Goal: Use online tool/utility

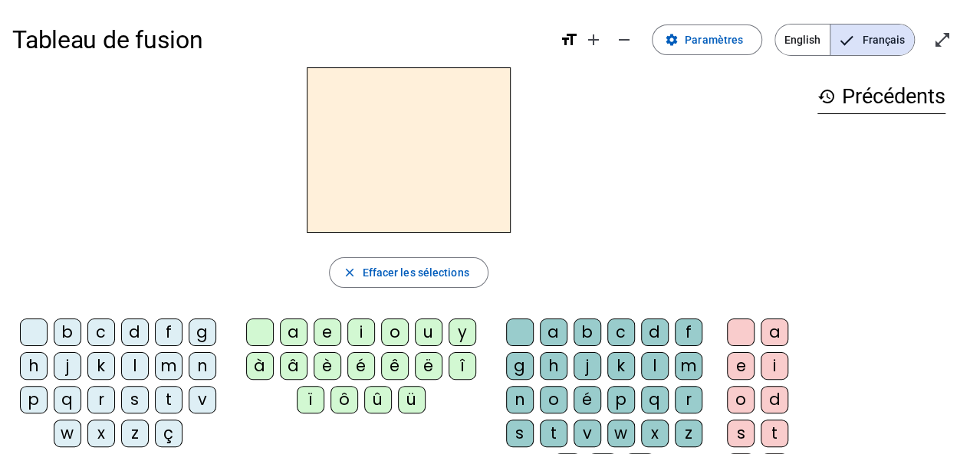
click at [667, 274] on div "close Effacer les sélections" at bounding box center [408, 273] width 792 height 31
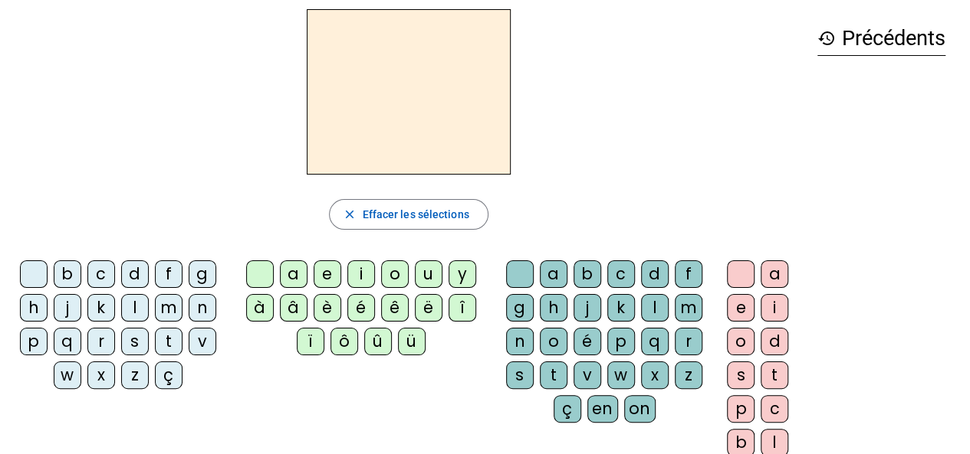
scroll to position [61, 0]
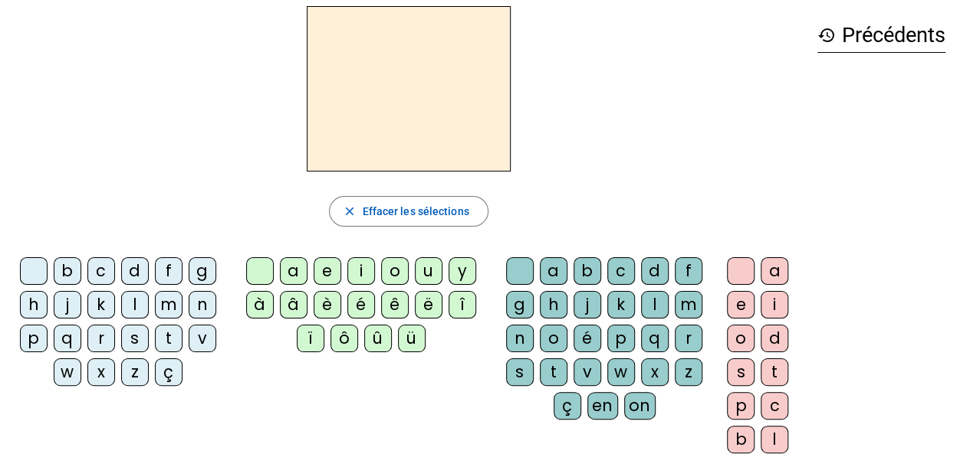
click at [655, 340] on div "q" at bounding box center [655, 339] width 28 height 28
click at [434, 277] on div "u" at bounding box center [429, 272] width 28 height 28
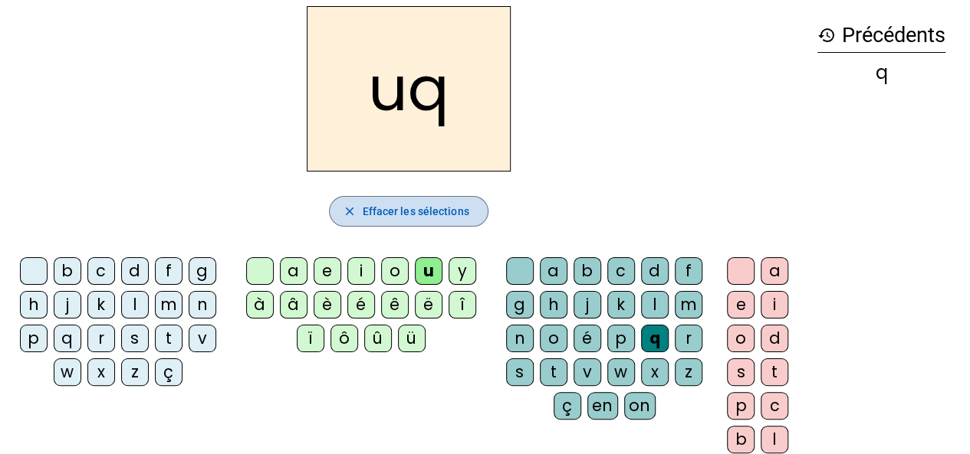
click at [433, 214] on span "Effacer les sélections" at bounding box center [415, 211] width 107 height 18
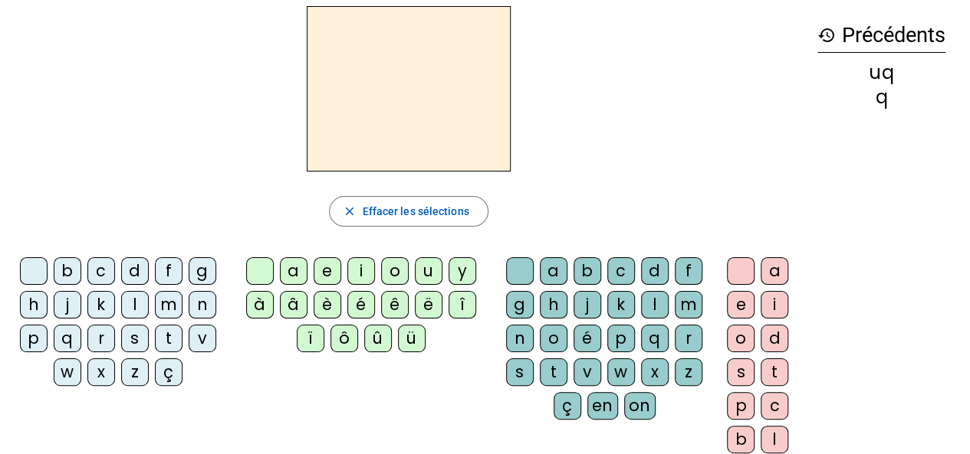
click at [650, 336] on div "q" at bounding box center [655, 339] width 28 height 28
click at [434, 263] on div "u" at bounding box center [429, 272] width 28 height 28
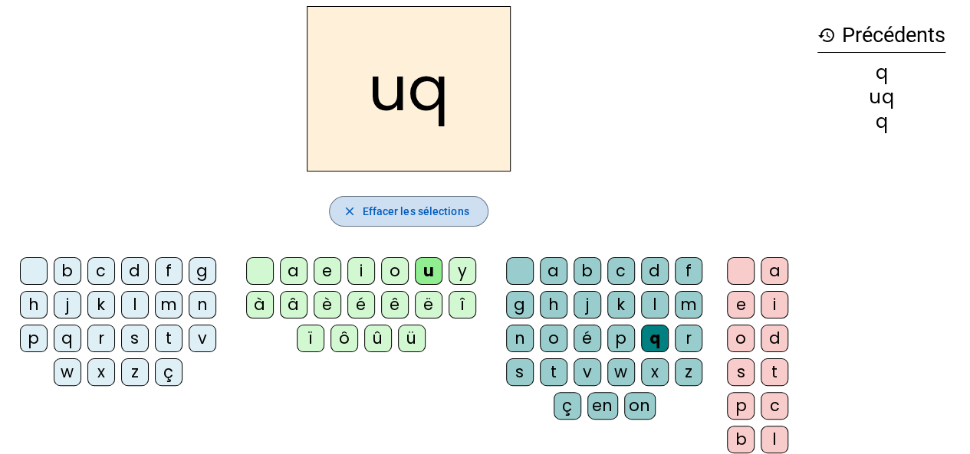
click at [446, 203] on span "Effacer les sélections" at bounding box center [415, 211] width 107 height 18
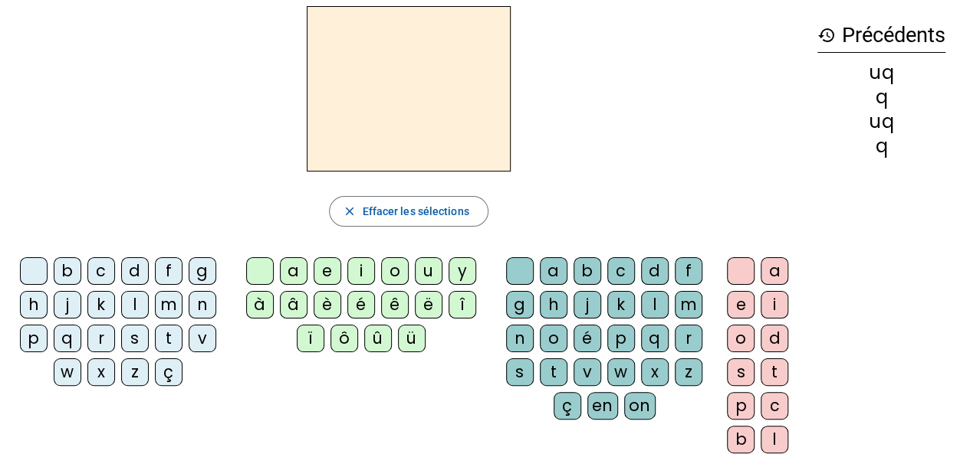
click at [143, 329] on div "s" at bounding box center [135, 339] width 28 height 28
click at [359, 275] on div "i" at bounding box center [361, 272] width 28 height 28
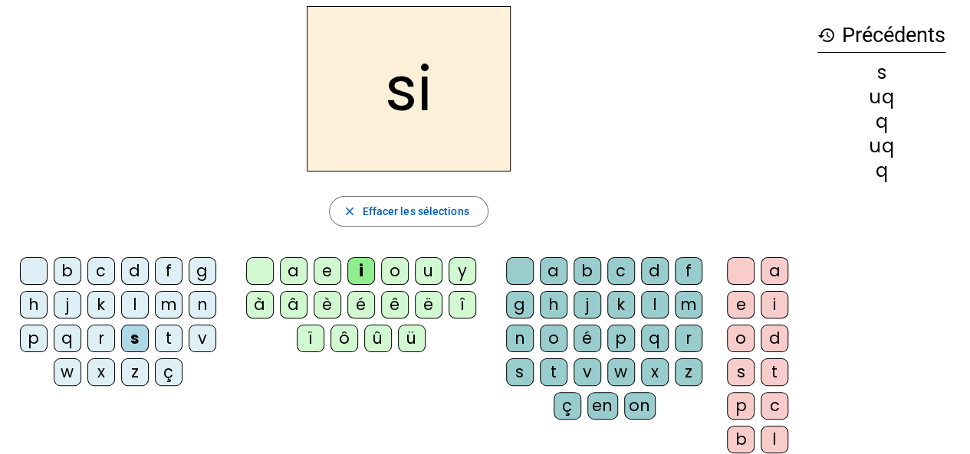
click at [592, 209] on div "close Effacer les sélections" at bounding box center [408, 211] width 792 height 31
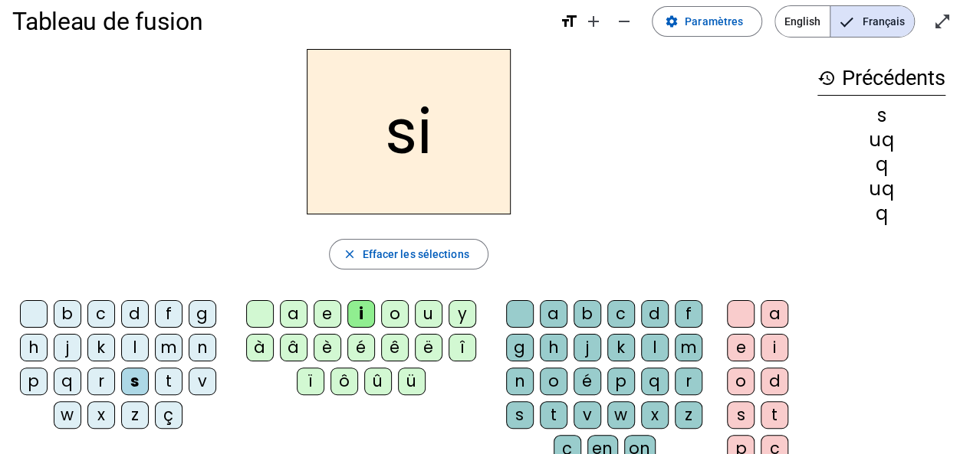
scroll to position [0, 0]
